Goal: Task Accomplishment & Management: Use online tool/utility

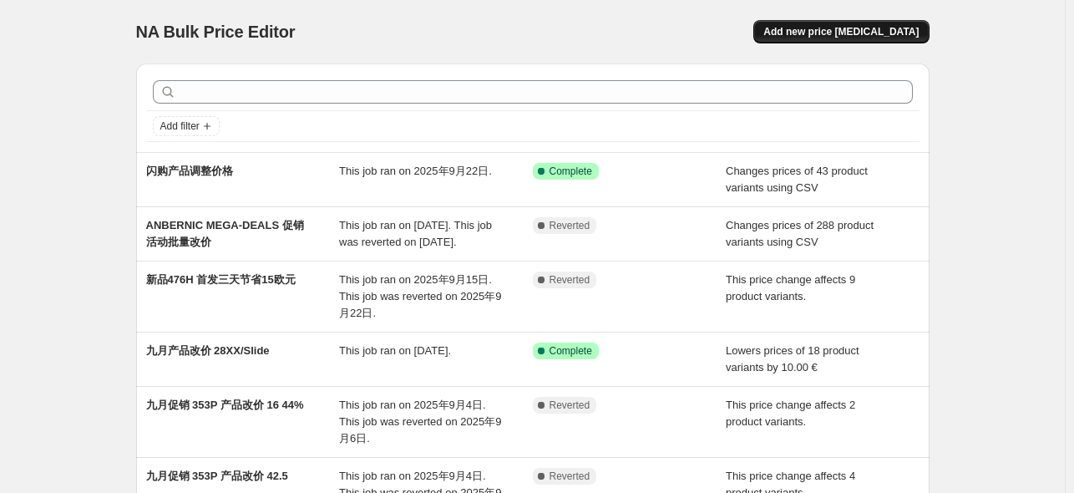
click at [879, 33] on span "Add new price change job" at bounding box center [840, 31] width 155 height 13
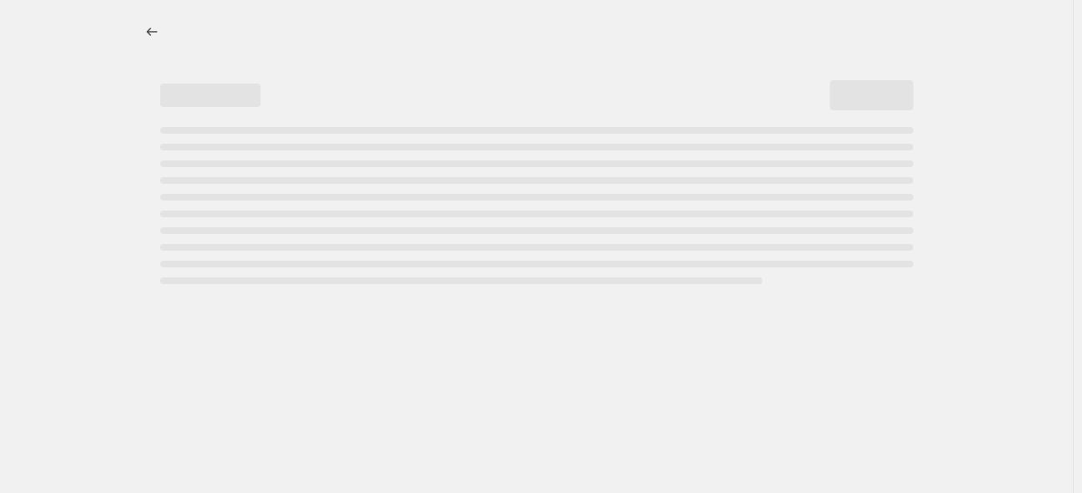
select select "percentage"
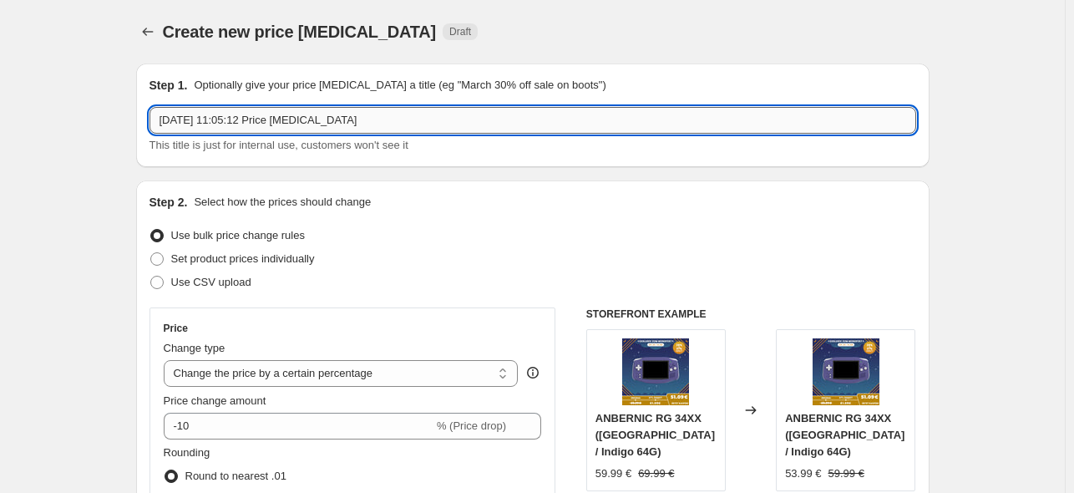
click at [364, 119] on input "2025年9月30日 11:05:12 Price change job" at bounding box center [532, 120] width 767 height 27
click at [184, 122] on input "9.30-10.08 15.00" at bounding box center [532, 120] width 767 height 27
click at [296, 123] on input "9.30 23.00 -10.08 15.00" at bounding box center [532, 120] width 767 height 27
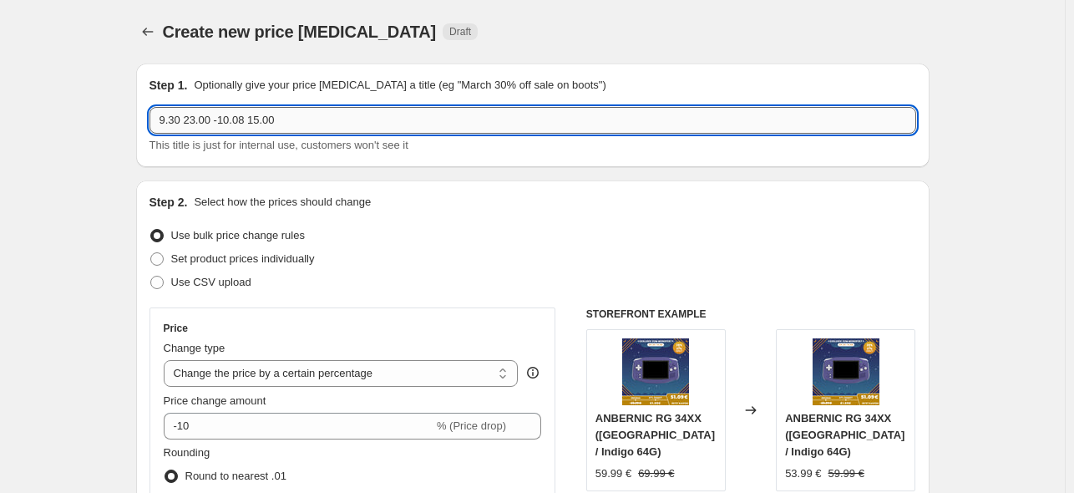
click at [219, 117] on input "9.30 23.00 -10.08 15.00" at bounding box center [532, 120] width 767 height 27
click at [306, 118] on input "9.30 23.00 - 10.08 15.00" at bounding box center [532, 120] width 767 height 27
type input "9.30 23.00 - 10.08 15.00 中秋活动产品改价"
click at [224, 283] on span "Use CSV upload" at bounding box center [211, 282] width 80 height 13
click at [151, 276] on input "Use CSV upload" at bounding box center [150, 276] width 1 height 1
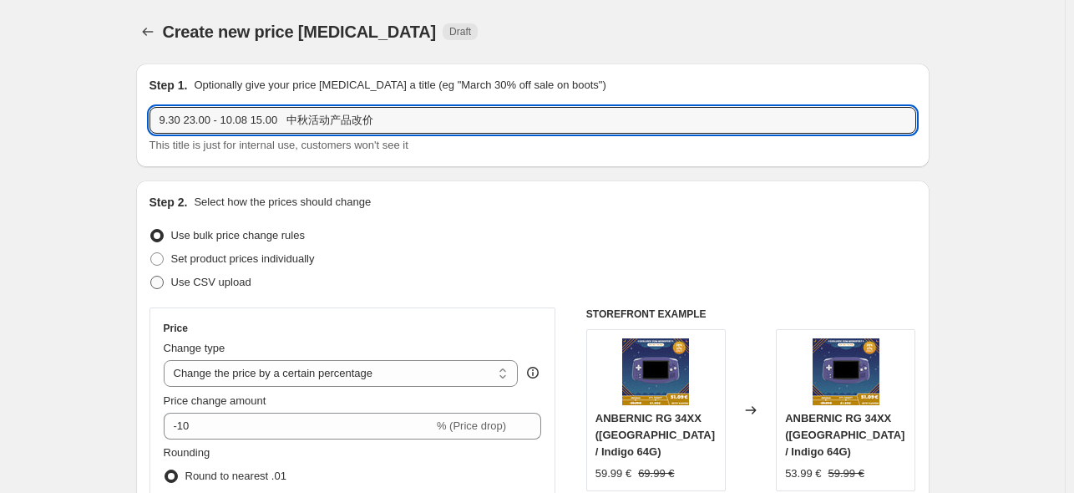
radio input "true"
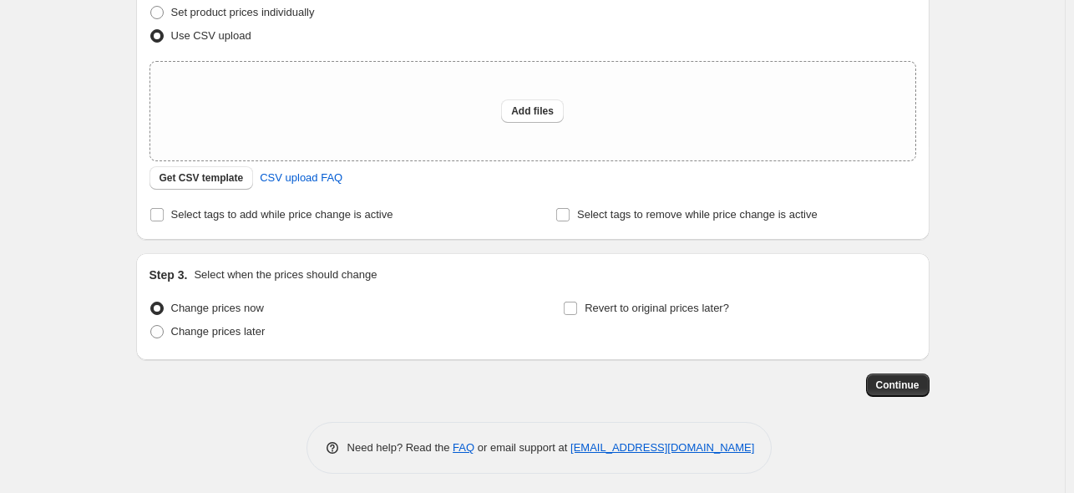
scroll to position [251, 0]
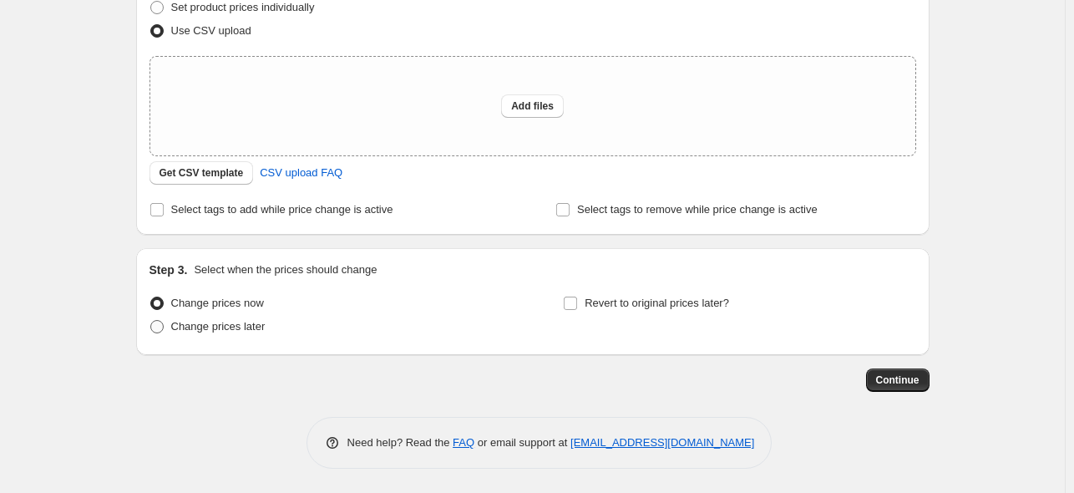
click at [241, 327] on span "Change prices later" at bounding box center [218, 326] width 94 height 13
click at [151, 321] on input "Change prices later" at bounding box center [150, 320] width 1 height 1
radio input "true"
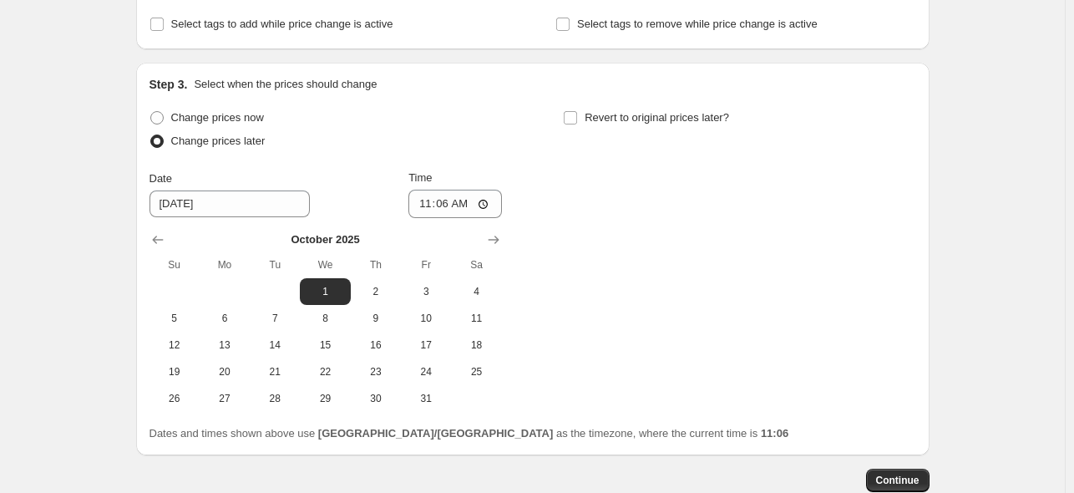
scroll to position [474, 0]
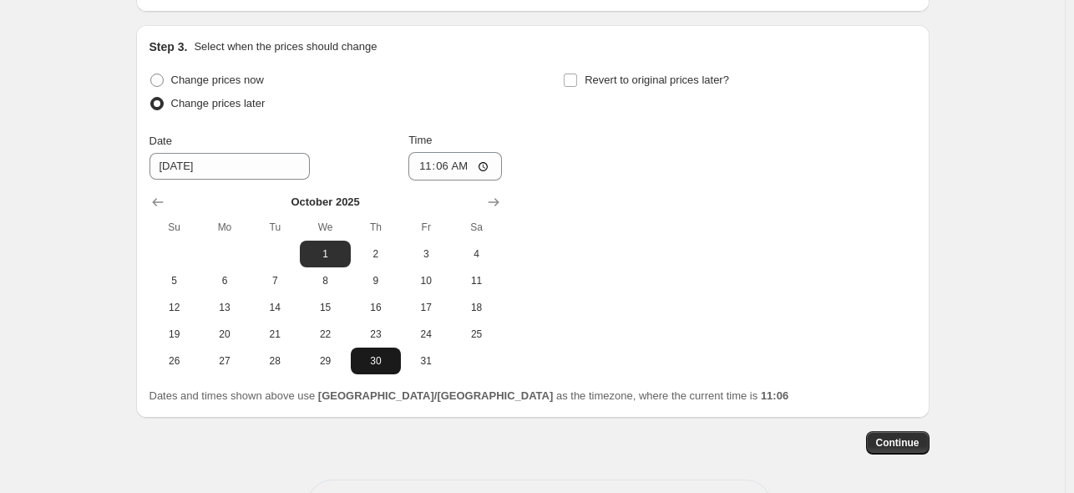
click at [387, 362] on span "30" at bounding box center [375, 360] width 37 height 13
click at [154, 203] on icon "Show previous month, September 2025" at bounding box center [157, 202] width 17 height 17
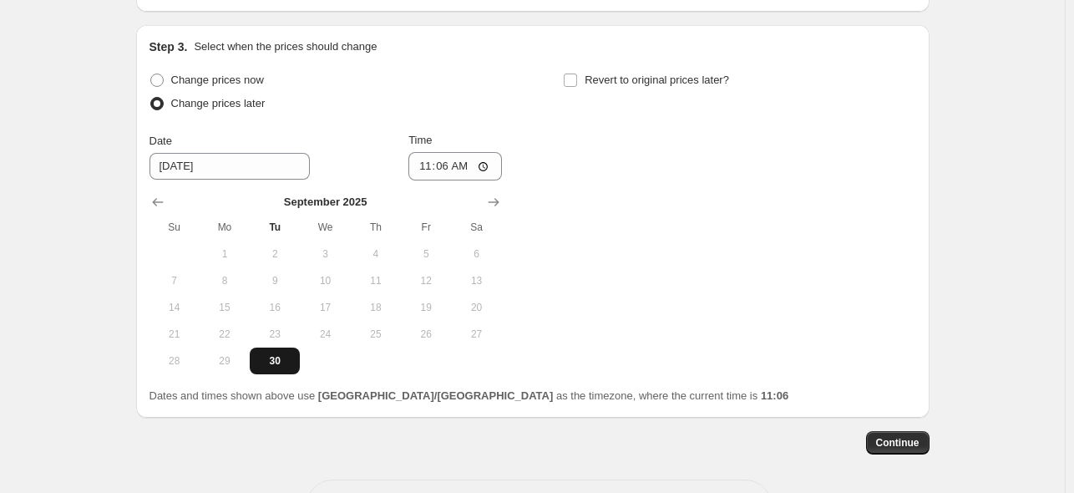
click at [276, 368] on button "30" at bounding box center [275, 360] width 50 height 27
type input "9/30/2025"
click at [453, 166] on input "11:06" at bounding box center [455, 166] width 94 height 28
type input "22:55"
click at [577, 77] on input "Revert to original prices later?" at bounding box center [570, 79] width 13 height 13
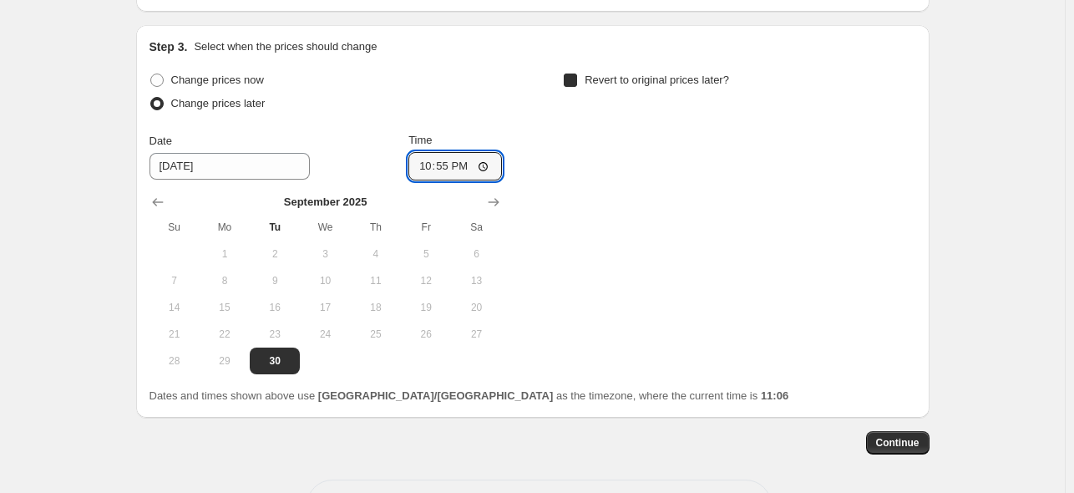
checkbox input "true"
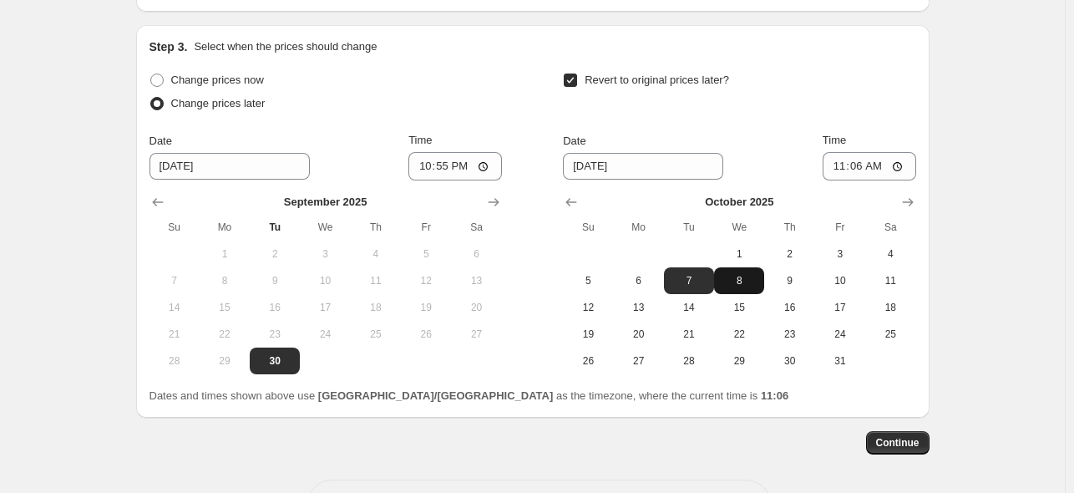
click at [748, 286] on span "8" at bounding box center [739, 280] width 37 height 13
type input "10/8/2025"
click at [868, 169] on input "11:06" at bounding box center [870, 166] width 94 height 28
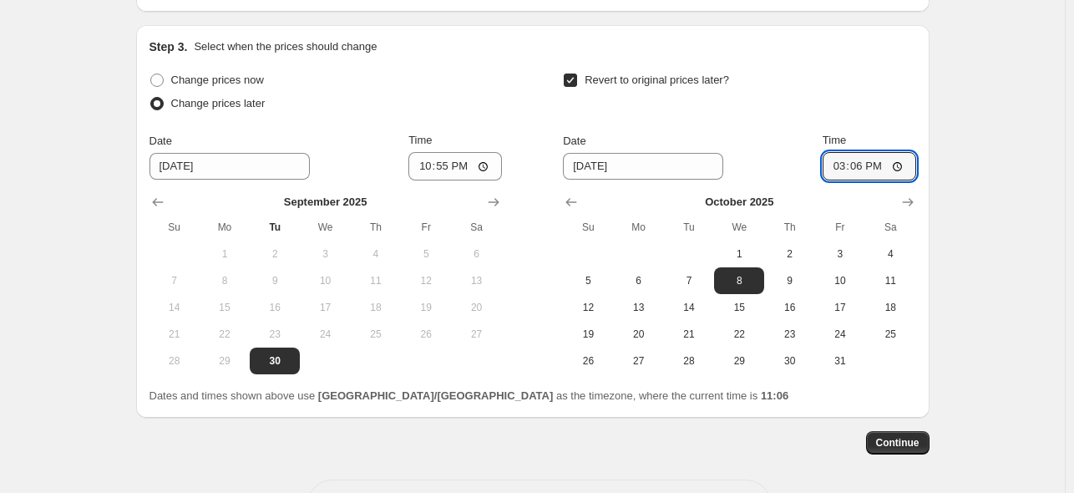
type input "15:00"
click at [843, 94] on div "Revert to original prices later?" at bounding box center [739, 93] width 352 height 50
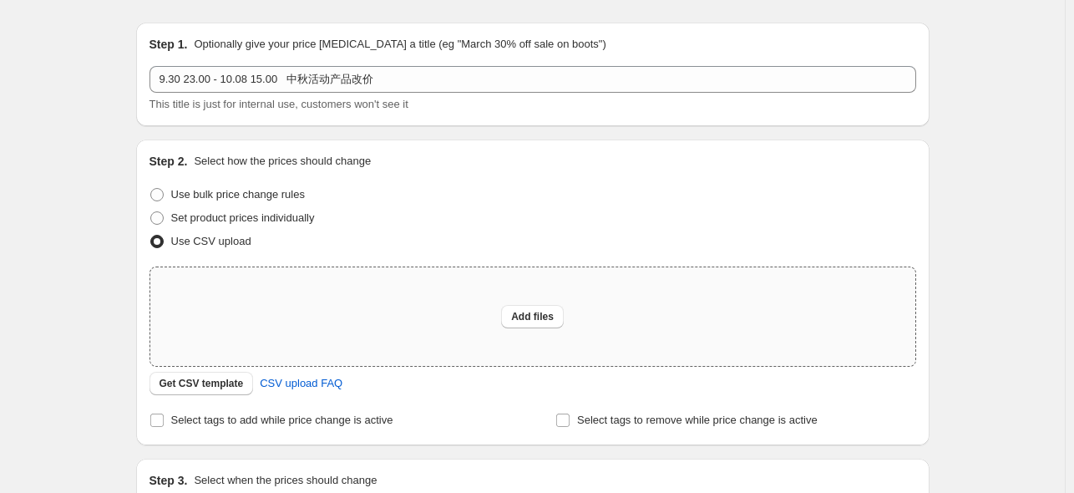
scroll to position [29, 0]
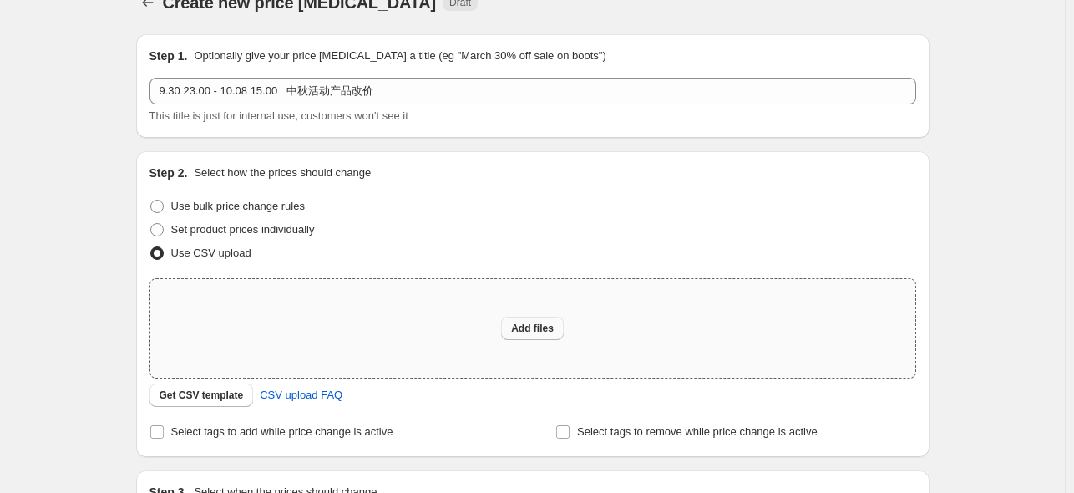
click at [523, 327] on span "Add files" at bounding box center [532, 328] width 43 height 13
type input "C:\fakepath\中秋改价除闪购9.30-10.8.csv"
click at [524, 333] on span "Add files" at bounding box center [532, 328] width 43 height 13
type input "C:\fakepath\中秋改价除闪购9.30-10.8.csv"
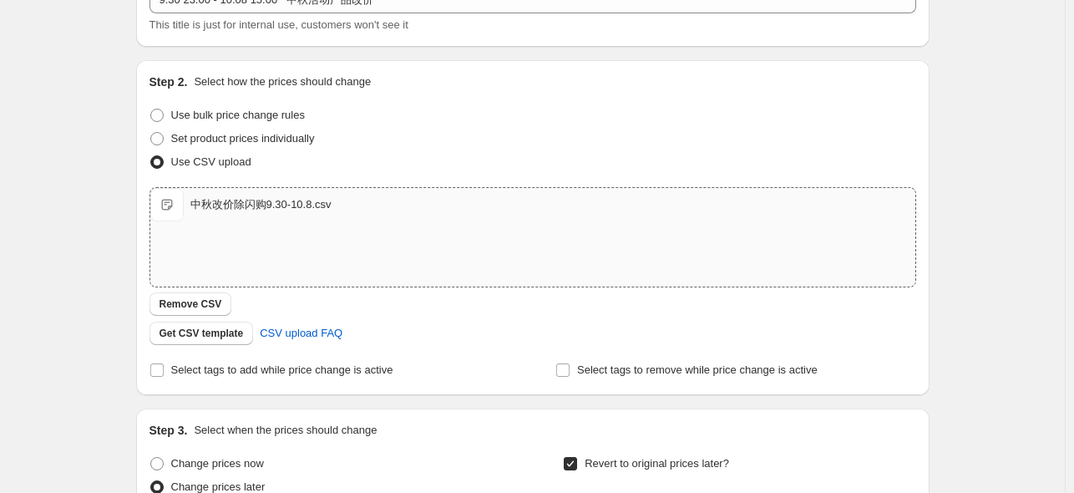
scroll to position [0, 0]
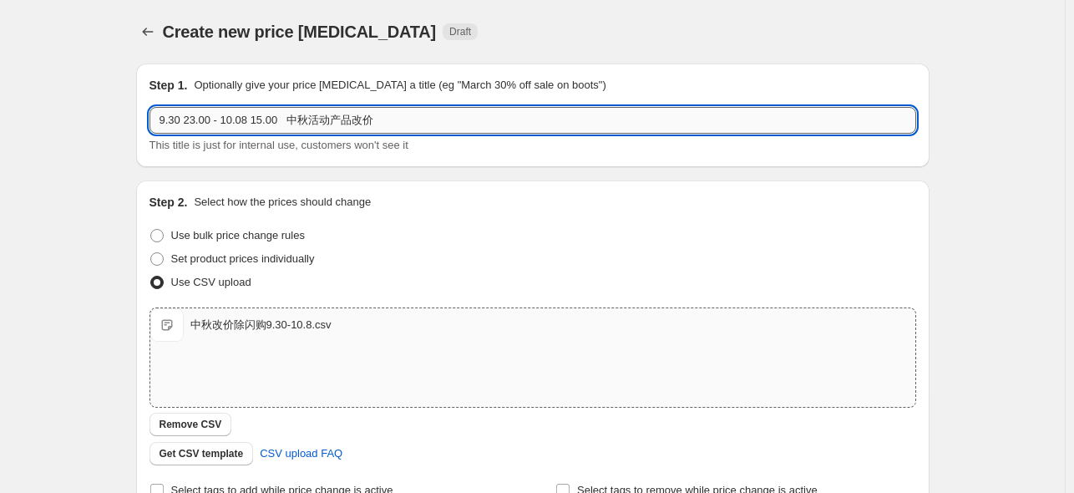
click at [377, 117] on input "9.30 23.00 - 10.08 15.00 中秋活动产品改价" at bounding box center [532, 120] width 767 height 27
click at [350, 117] on input "9.30 23.00 - 10.08 15.00 中秋活动产品改价" at bounding box center [532, 120] width 767 height 27
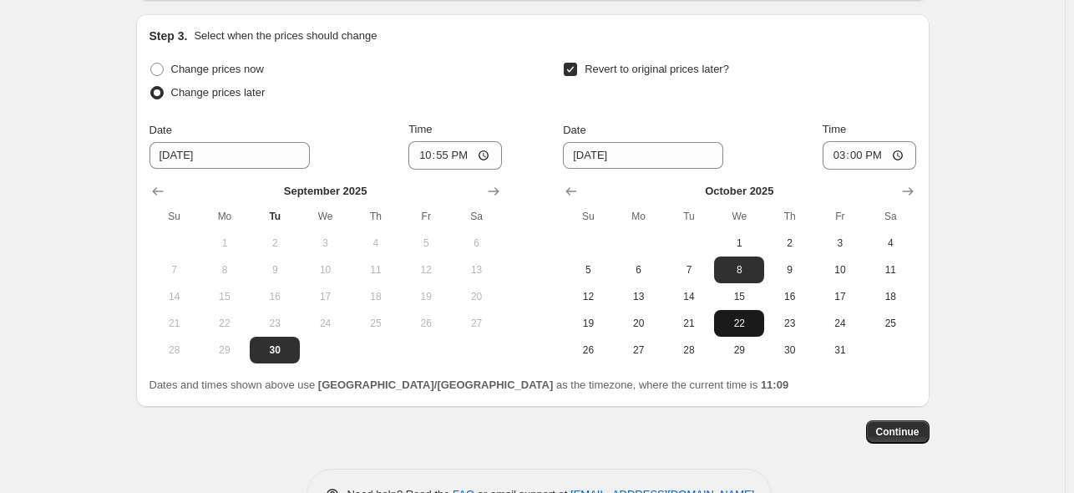
scroll to position [566, 0]
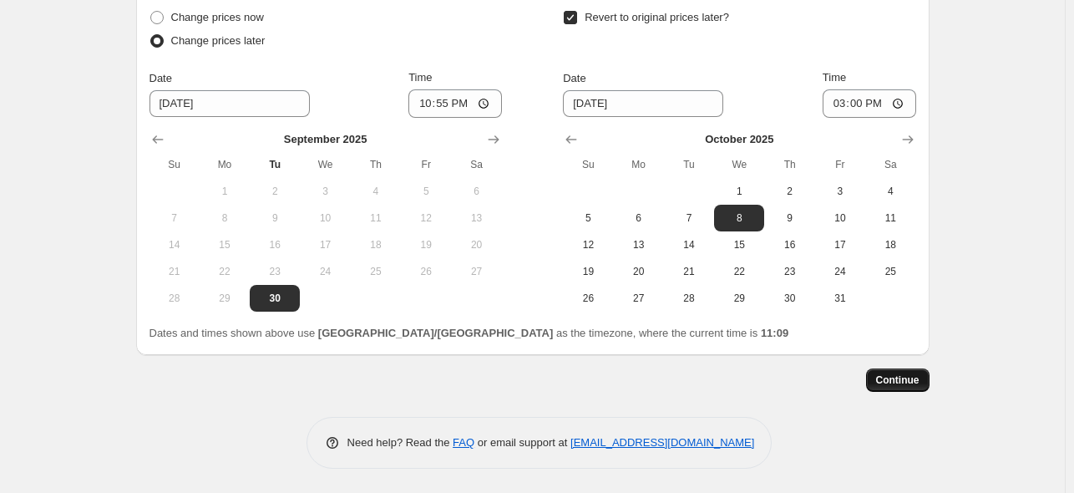
type input "9.30 23.00 - 10.08 15.00 中秋活动产品批量除闪购改价"
click at [915, 378] on span "Continue" at bounding box center [897, 379] width 43 height 13
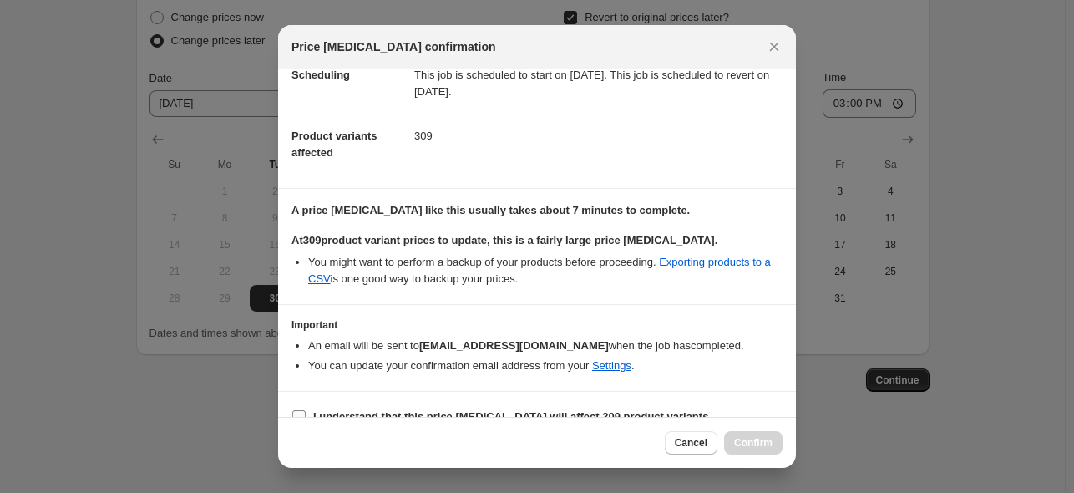
scroll to position [69, 0]
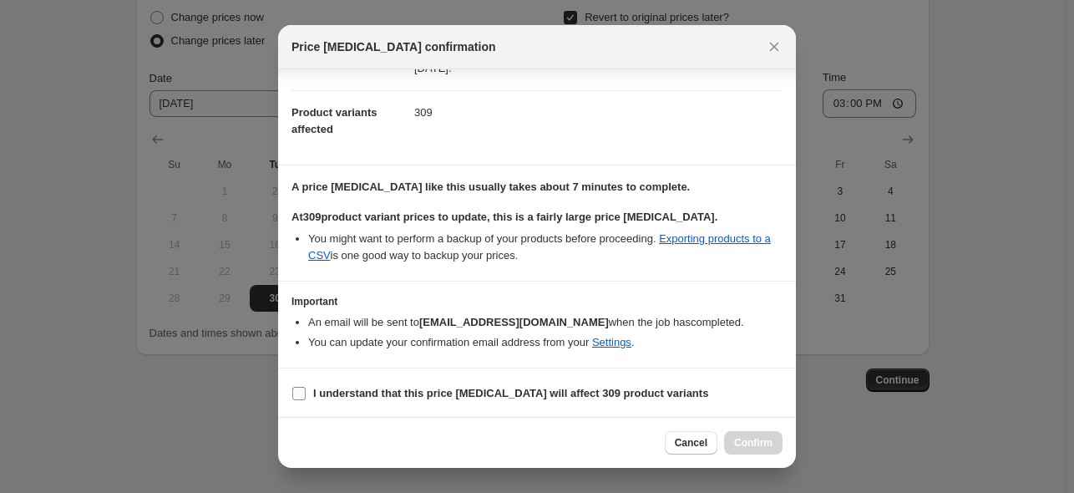
click at [294, 389] on input "I understand that this price change job will affect 309 product variants" at bounding box center [298, 393] width 13 height 13
checkbox input "true"
click at [735, 439] on span "Confirm" at bounding box center [753, 442] width 38 height 13
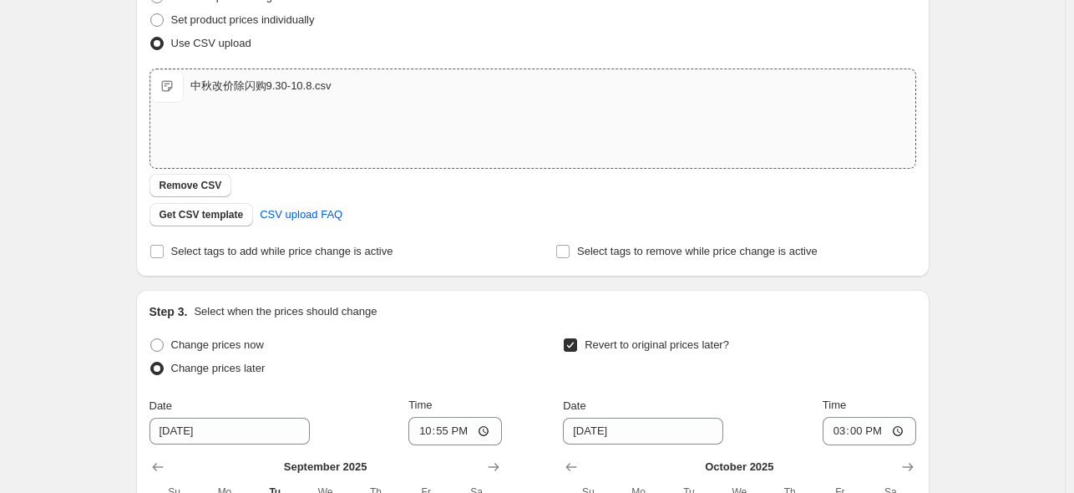
scroll to position [222, 0]
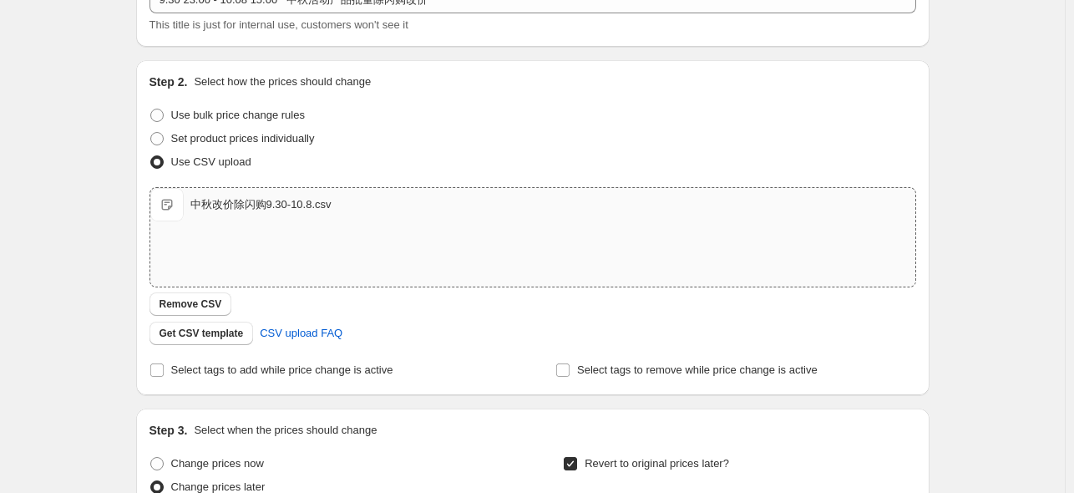
click at [170, 204] on span "中秋改价除闪购9.30-10.8.csv" at bounding box center [166, 204] width 33 height 33
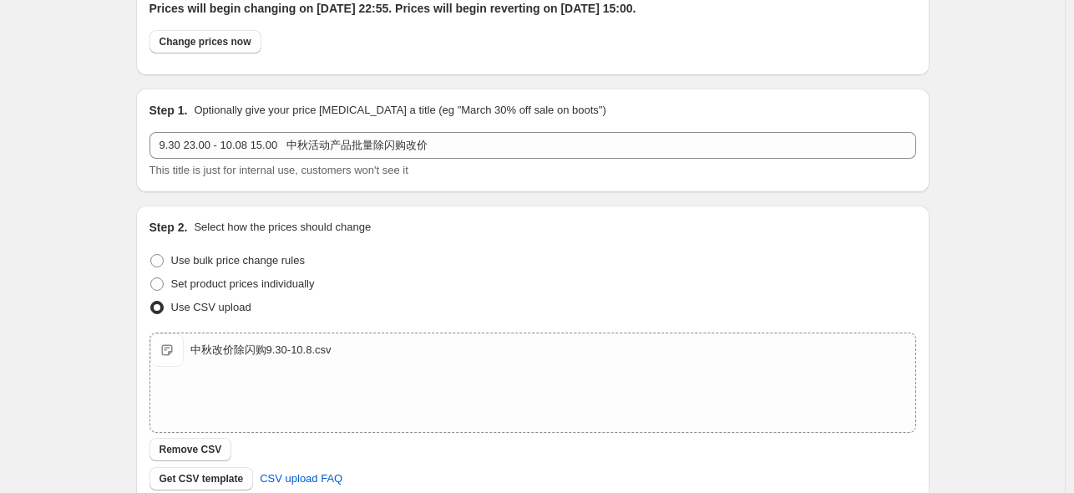
scroll to position [0, 0]
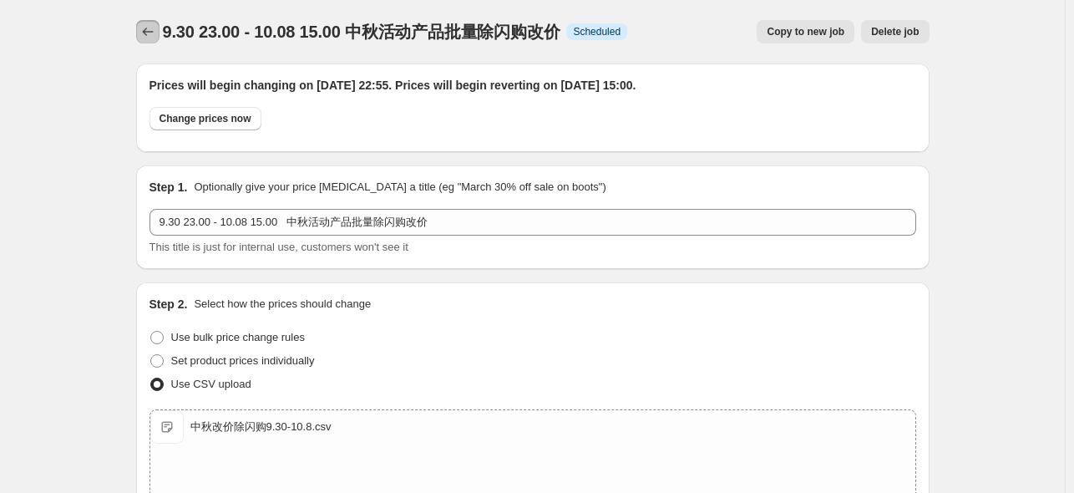
click at [152, 28] on icon "Price change jobs" at bounding box center [147, 31] width 17 height 17
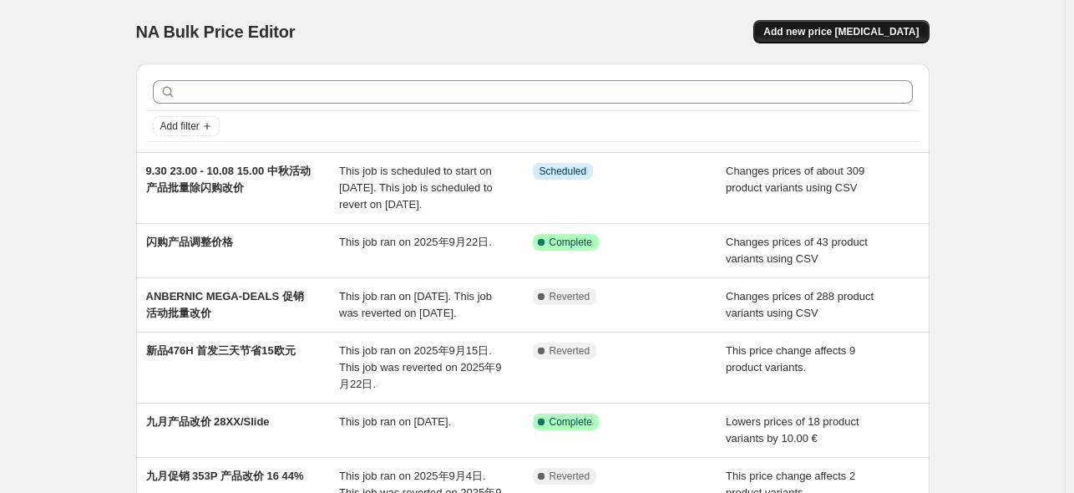
click at [832, 35] on span "Add new price change job" at bounding box center [840, 31] width 155 height 13
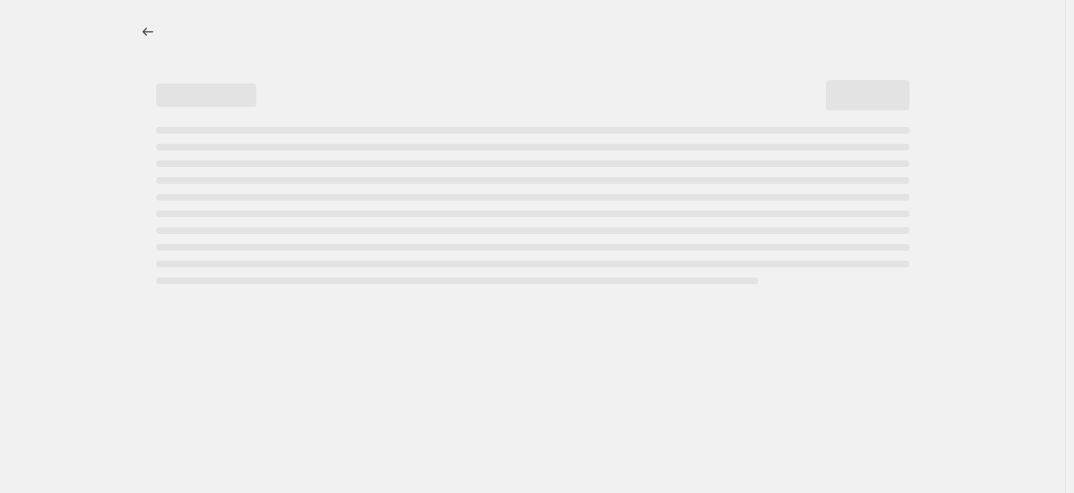
select select "percentage"
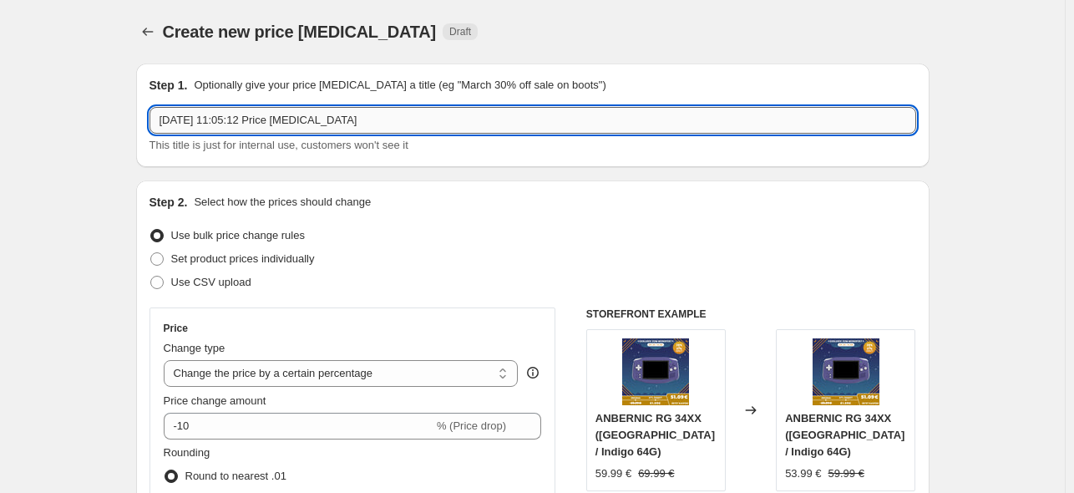
click at [387, 124] on input "2025年9月30日 11:05:12 Price change job" at bounding box center [532, 120] width 767 height 27
click at [382, 118] on input "9.30-10.22 15.00 闪购产品" at bounding box center [532, 120] width 767 height 27
type input "9.30-10.22 15.00 闪购产品调价"
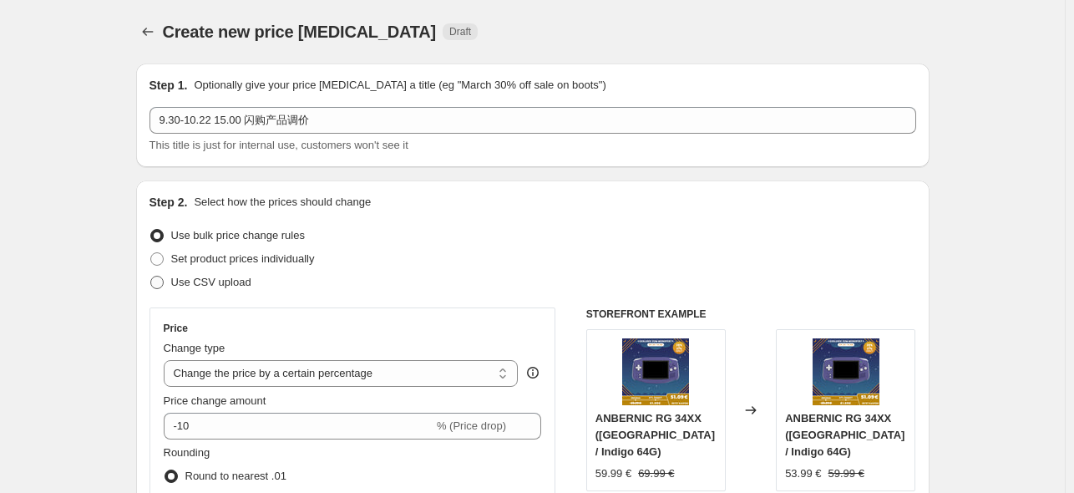
click at [217, 286] on span "Use CSV upload" at bounding box center [211, 282] width 80 height 13
click at [151, 276] on input "Use CSV upload" at bounding box center [150, 276] width 1 height 1
radio input "true"
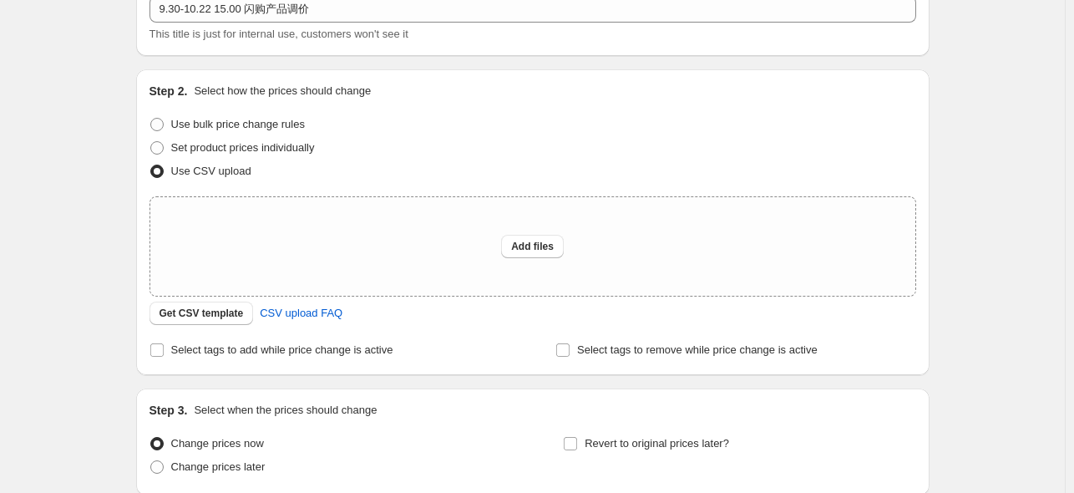
scroll to position [251, 0]
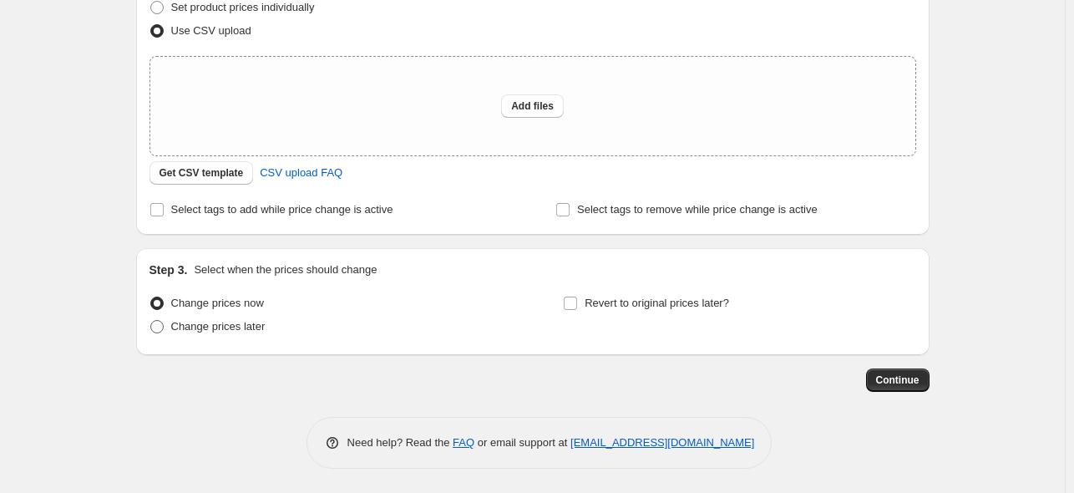
click at [186, 332] on span "Change prices later" at bounding box center [218, 326] width 94 height 13
click at [151, 321] on input "Change prices later" at bounding box center [150, 320] width 1 height 1
radio input "true"
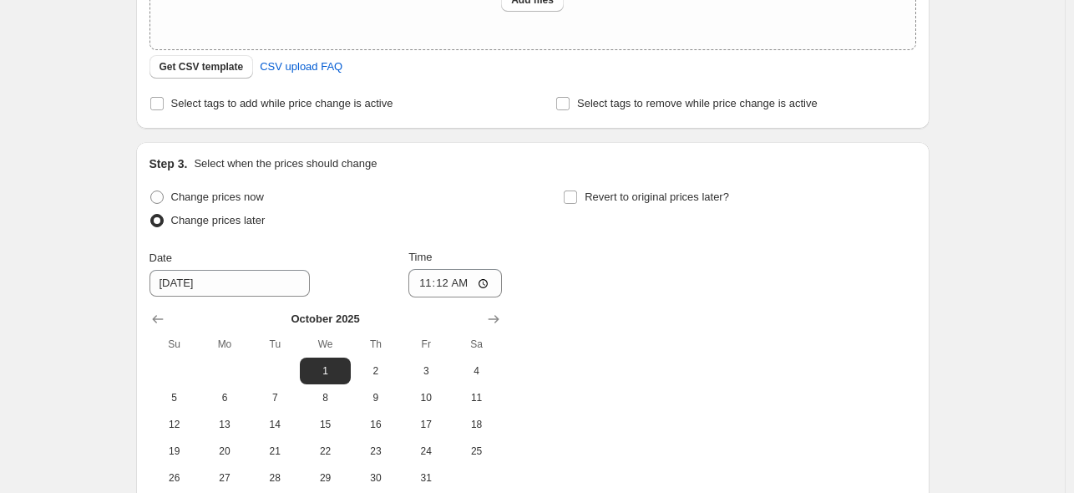
scroll to position [538, 0]
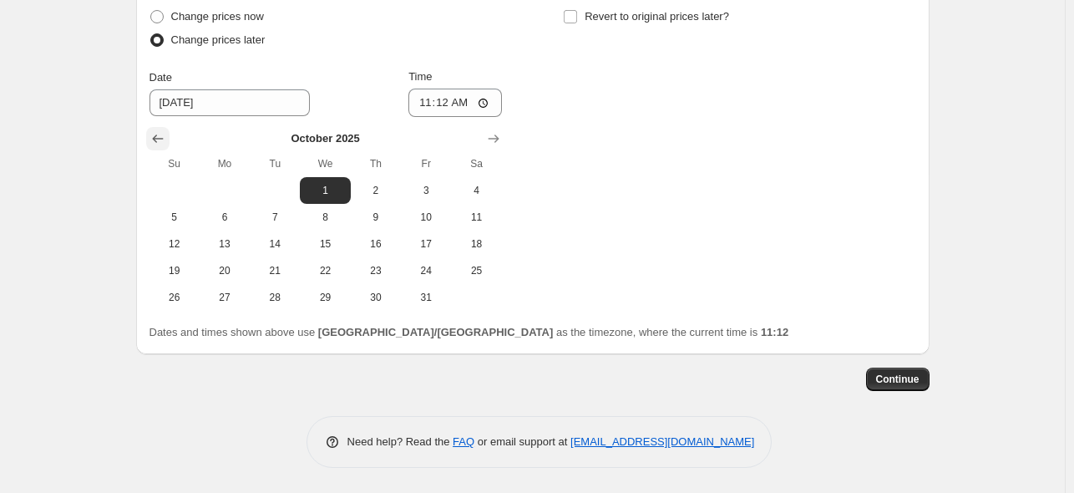
click at [163, 137] on icon "Show previous month, September 2025" at bounding box center [157, 138] width 17 height 17
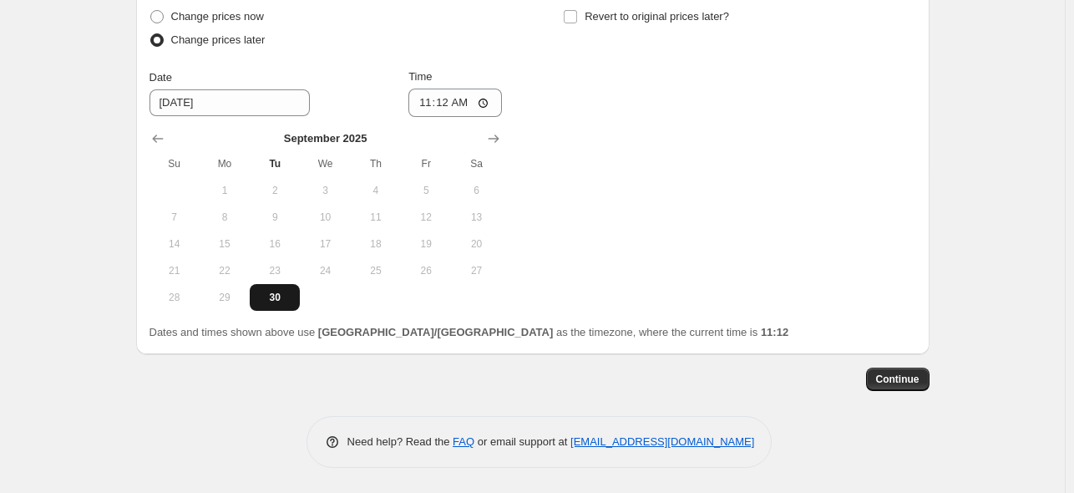
click at [265, 298] on span "30" at bounding box center [274, 297] width 37 height 13
type input "9/30/2025"
click at [437, 103] on input "11:12" at bounding box center [455, 103] width 94 height 28
type input "22:55"
click at [577, 16] on input "Revert to original prices later?" at bounding box center [570, 16] width 13 height 13
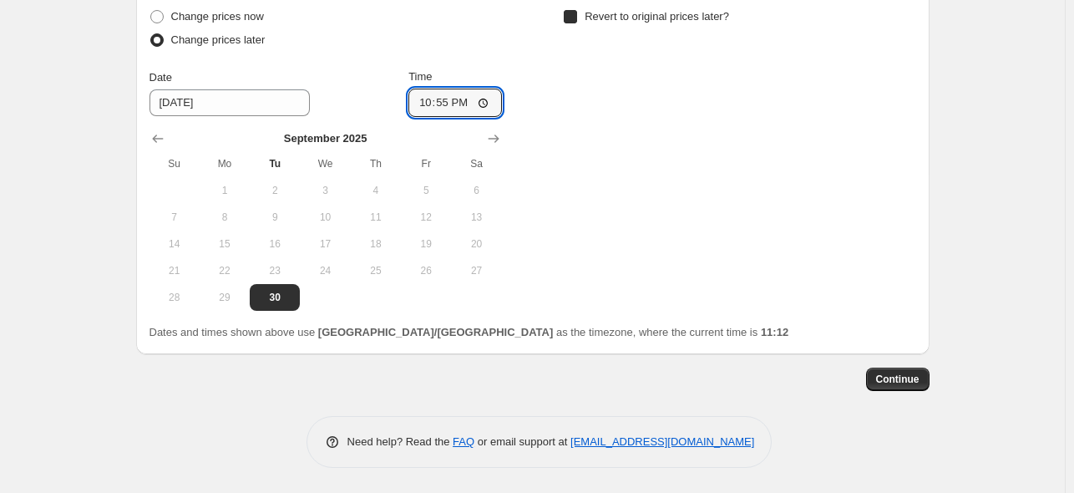
checkbox input "true"
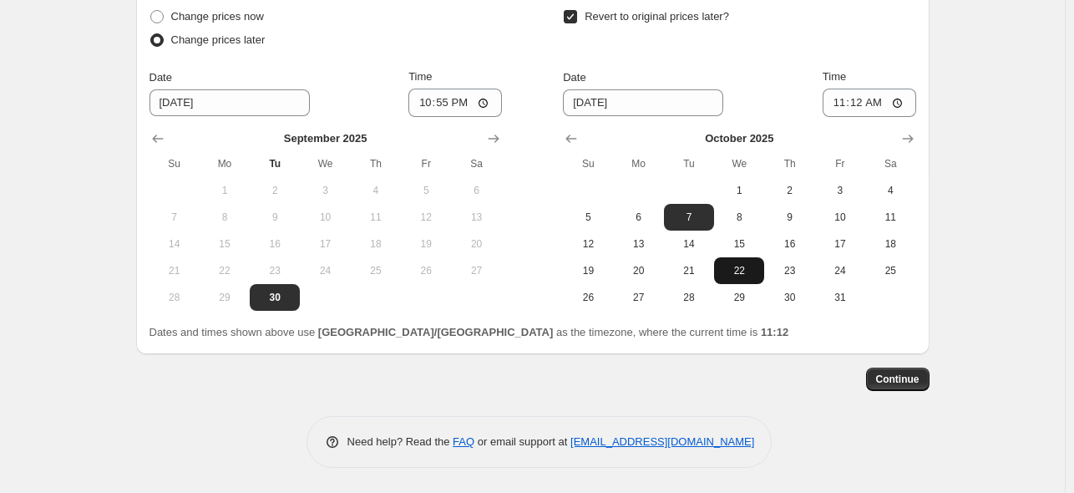
click at [732, 275] on span "22" at bounding box center [739, 270] width 37 height 13
type input "10/22/2025"
click at [863, 106] on input "11:12" at bounding box center [870, 103] width 94 height 28
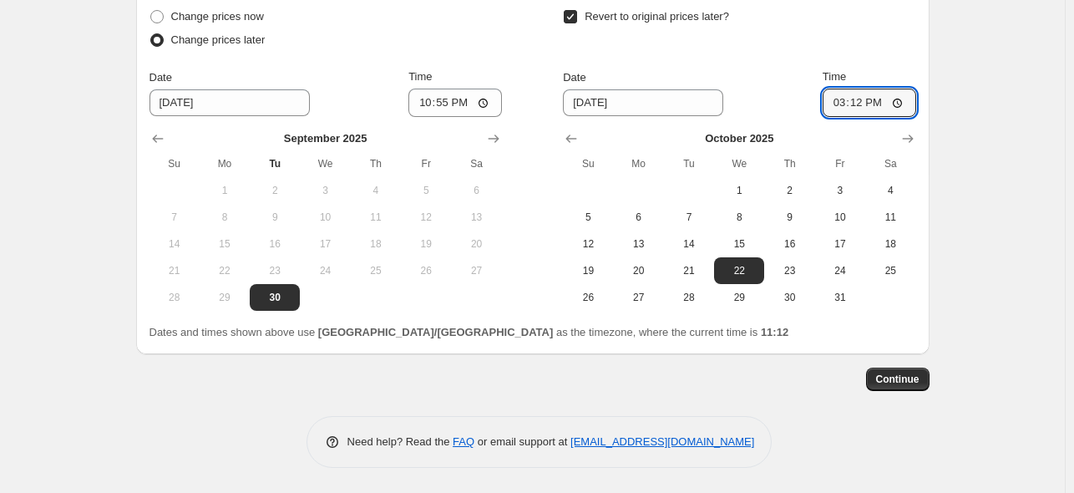
type input "15:00"
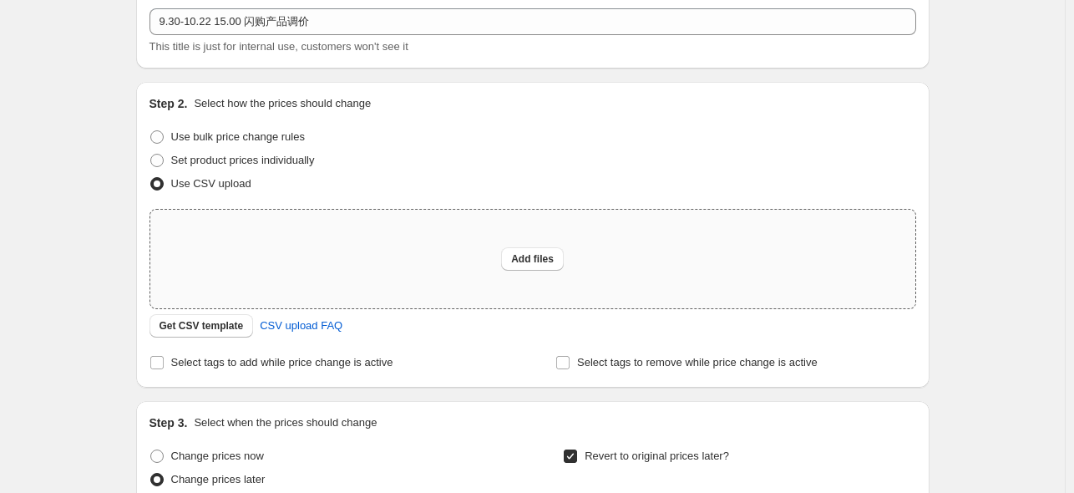
scroll to position [0, 0]
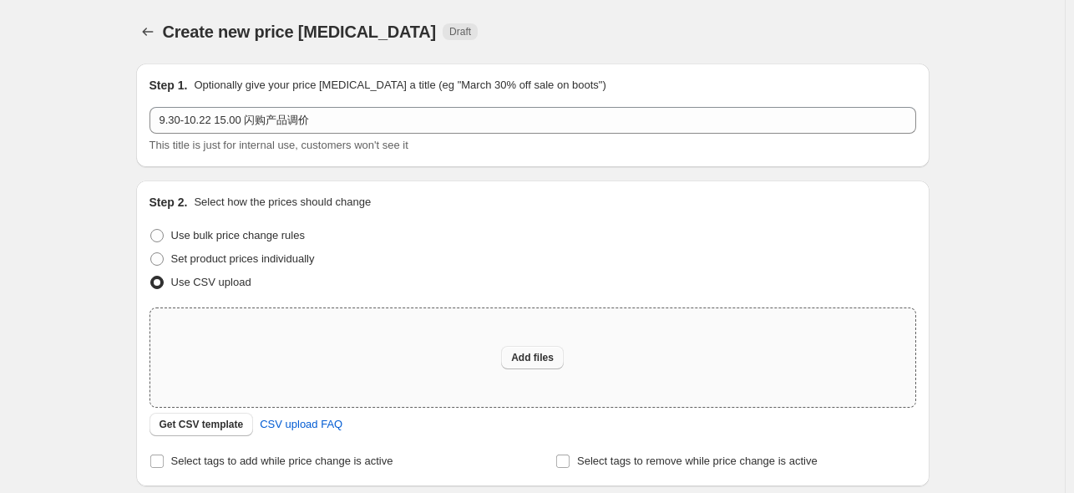
click at [546, 359] on span "Add files" at bounding box center [532, 357] width 43 height 13
type input "C:\fakepath\10月闪购连续中秋9.30-10.22.csv"
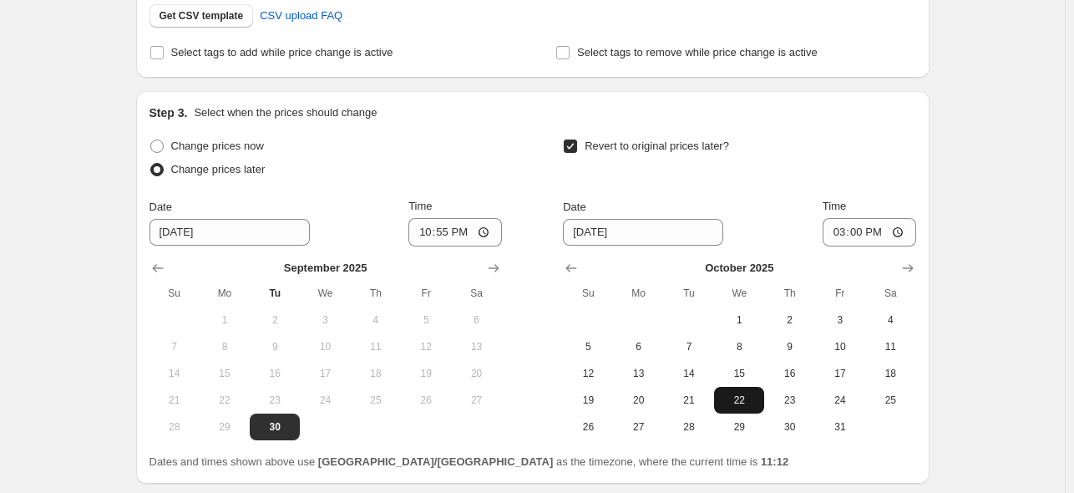
scroll to position [566, 0]
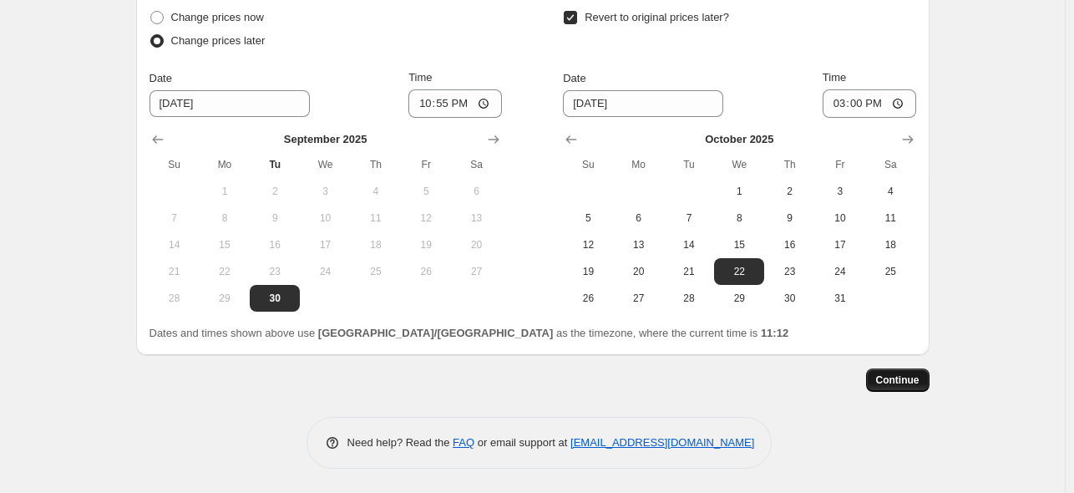
click at [894, 382] on span "Continue" at bounding box center [897, 379] width 43 height 13
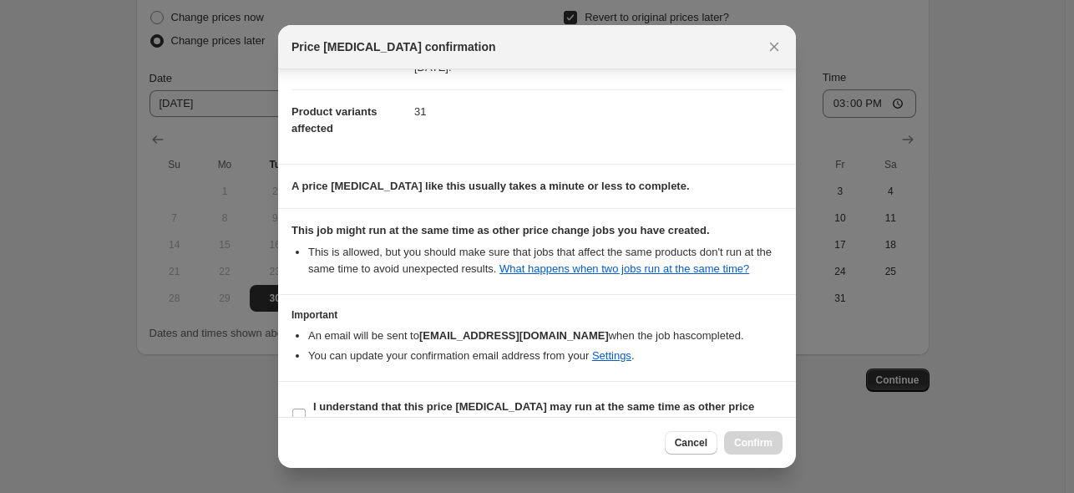
scroll to position [100, 0]
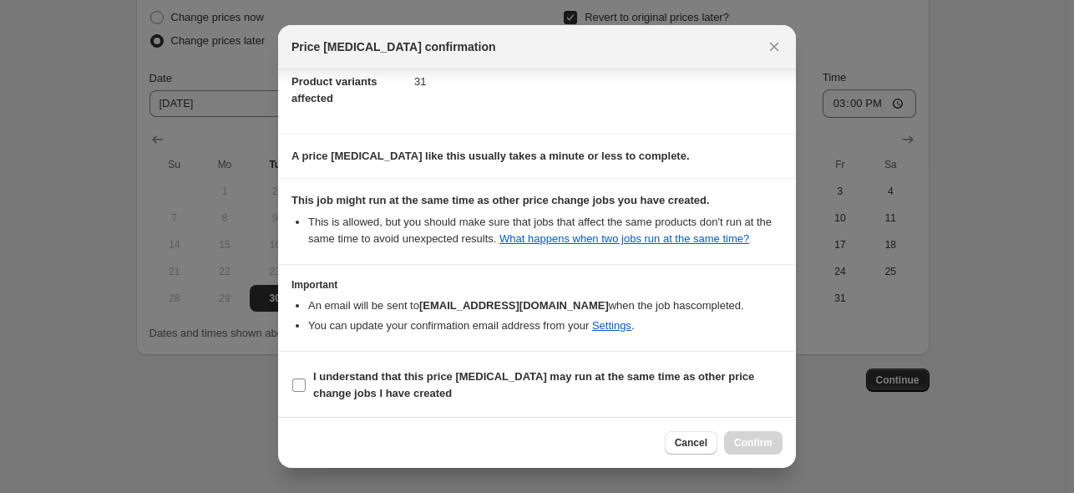
click at [309, 387] on label "I understand that this price change job may run at the same time as other price…" at bounding box center [536, 385] width 491 height 40
click at [306, 387] on input "I understand that this price change job may run at the same time as other price…" at bounding box center [298, 384] width 13 height 13
checkbox input "true"
click at [762, 442] on span "Confirm" at bounding box center [753, 442] width 38 height 13
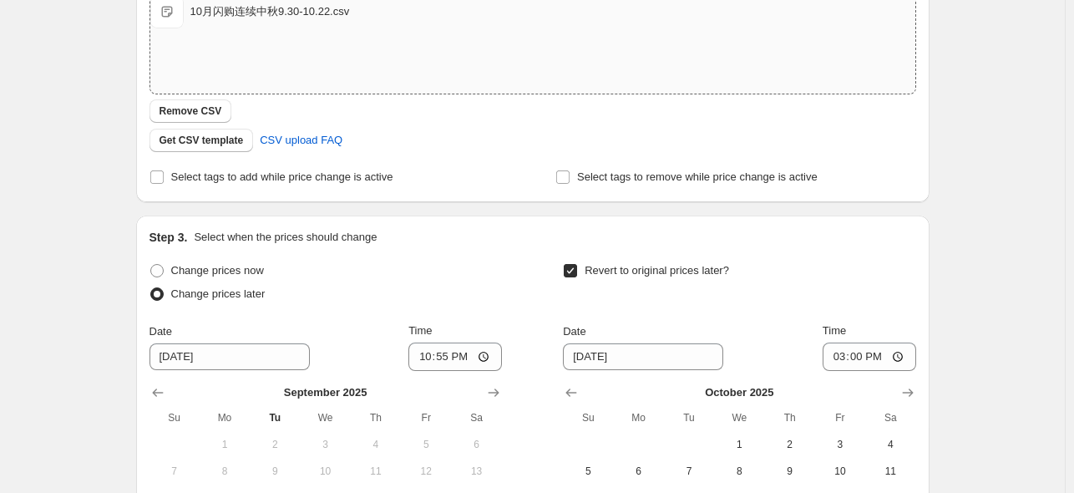
scroll to position [668, 0]
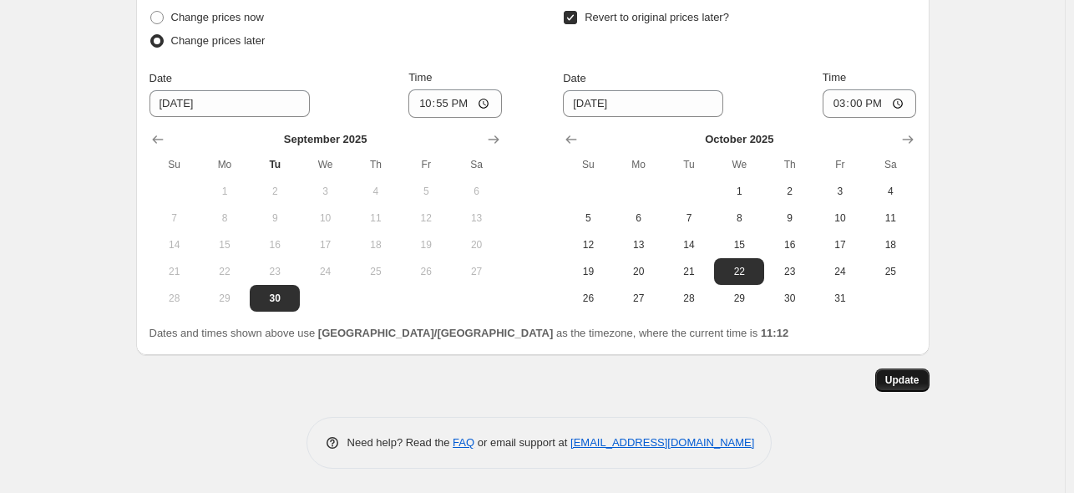
click at [925, 373] on button "Update" at bounding box center [902, 379] width 54 height 23
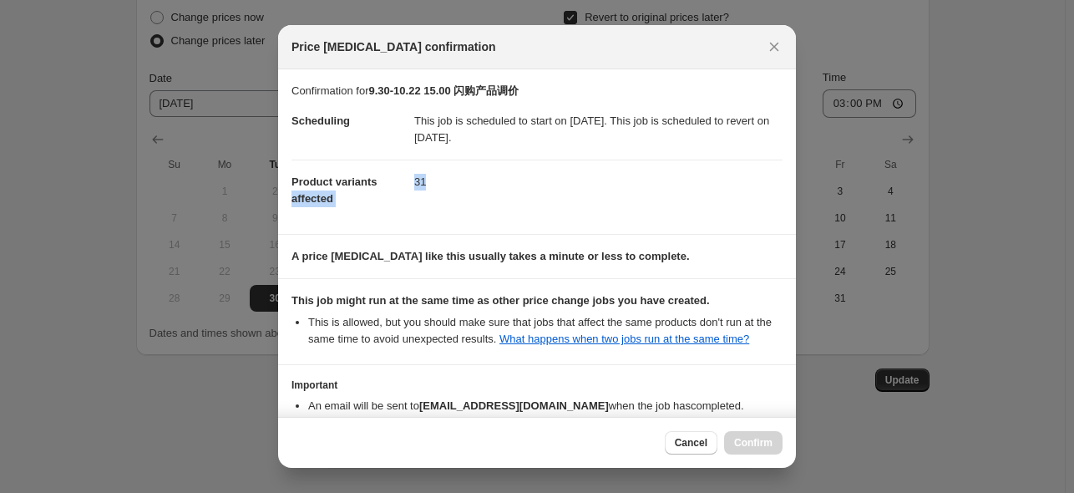
drag, startPoint x: 388, startPoint y: 172, endPoint x: 430, endPoint y: 181, distance: 42.8
click at [430, 181] on dl "Scheduling This job is scheduled to start on 2025年9月30日. This job is scheduled …" at bounding box center [536, 159] width 491 height 121
click at [777, 44] on icon "Close" at bounding box center [774, 46] width 17 height 17
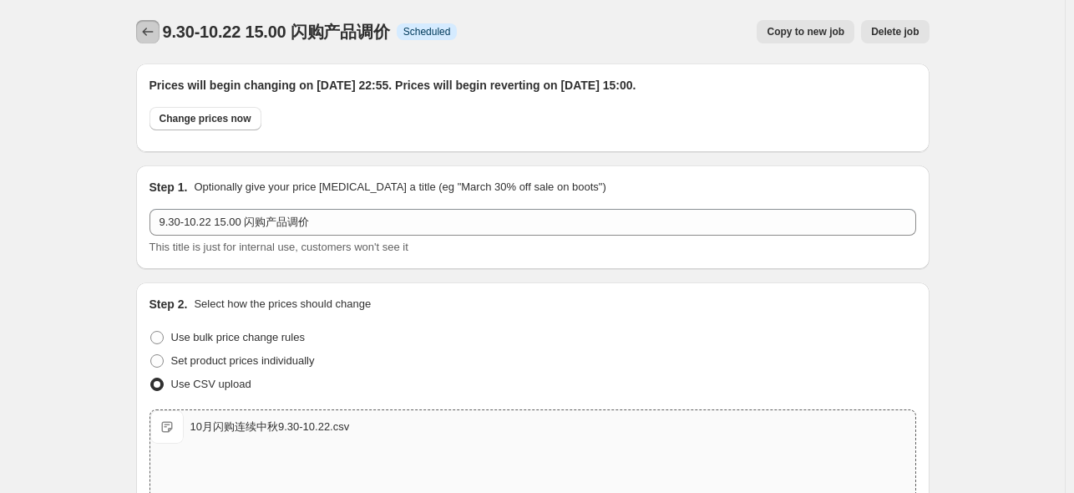
click at [144, 34] on icon "Price change jobs" at bounding box center [147, 31] width 17 height 17
